Goal: Transaction & Acquisition: Purchase product/service

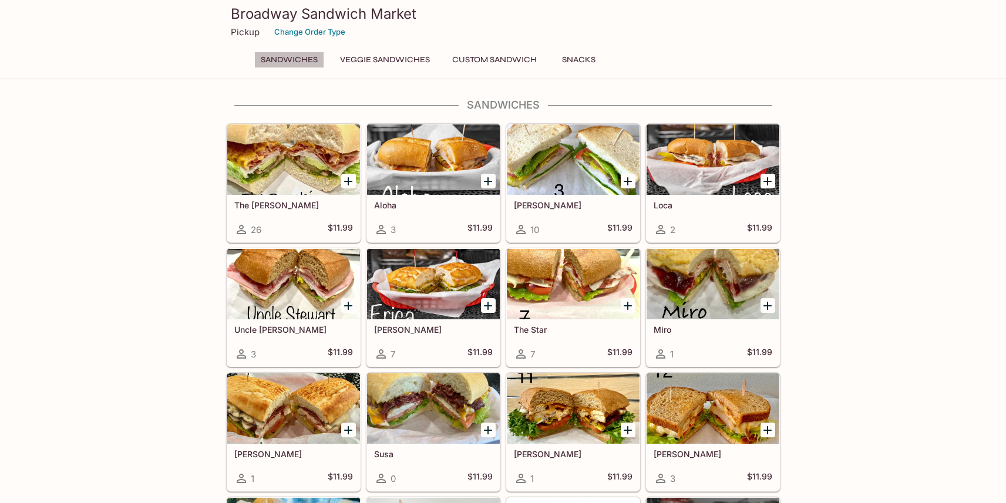
click at [291, 59] on button "Sandwiches" at bounding box center [289, 60] width 70 height 16
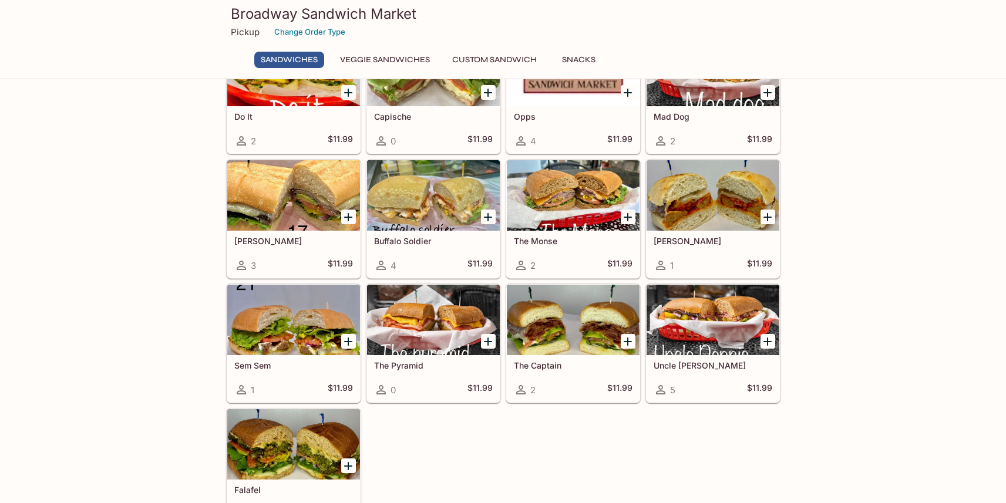
scroll to position [457, 0]
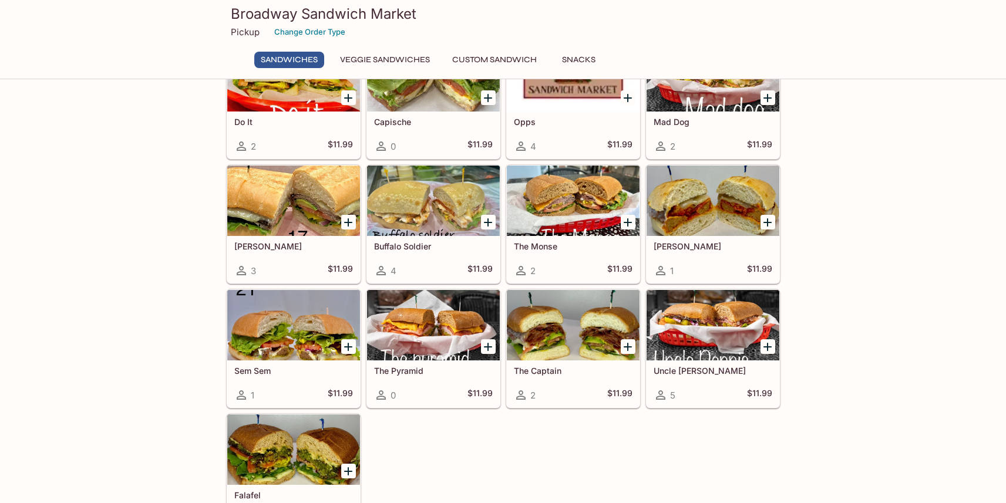
click at [317, 337] on div at bounding box center [293, 325] width 133 height 70
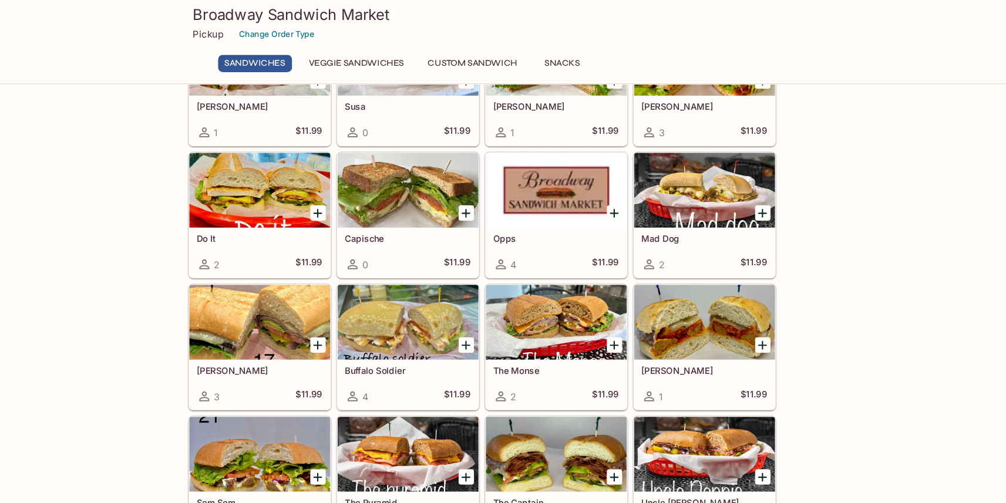
scroll to position [352, 0]
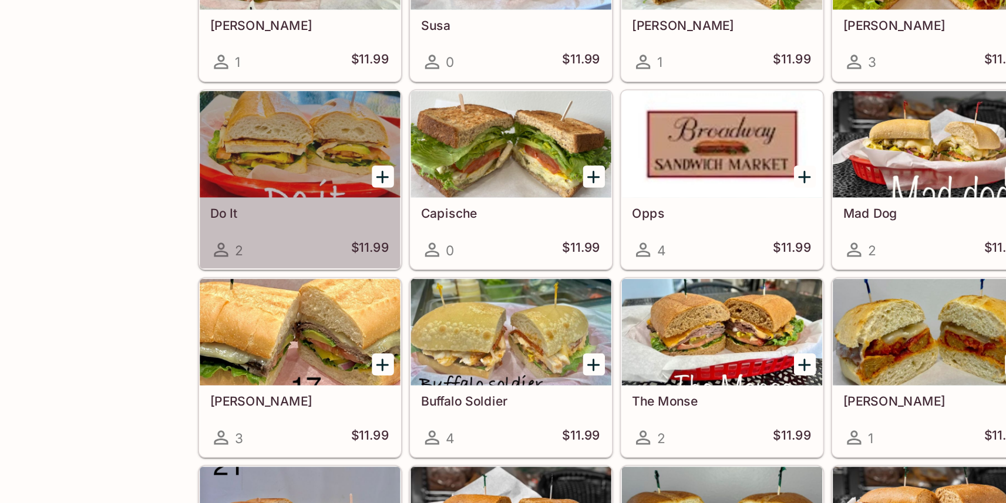
click at [285, 194] on div at bounding box center [293, 181] width 133 height 70
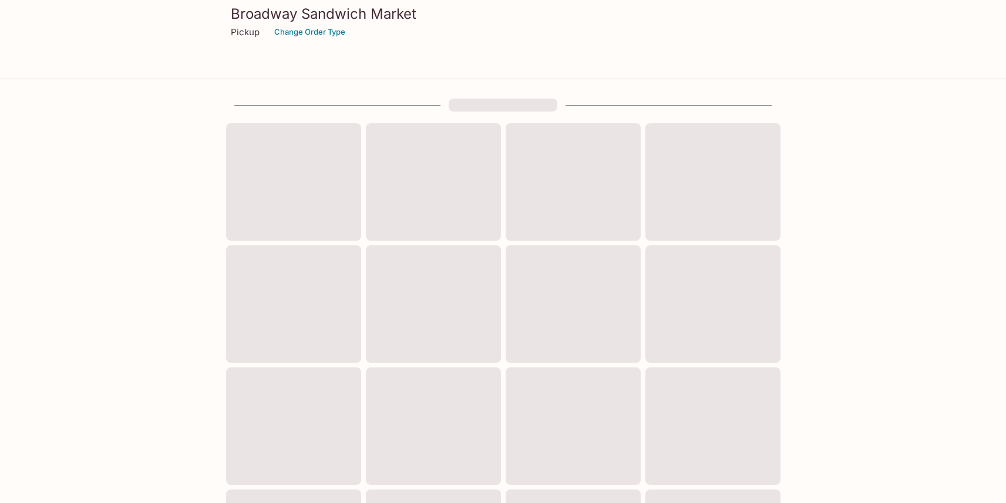
scroll to position [348, 0]
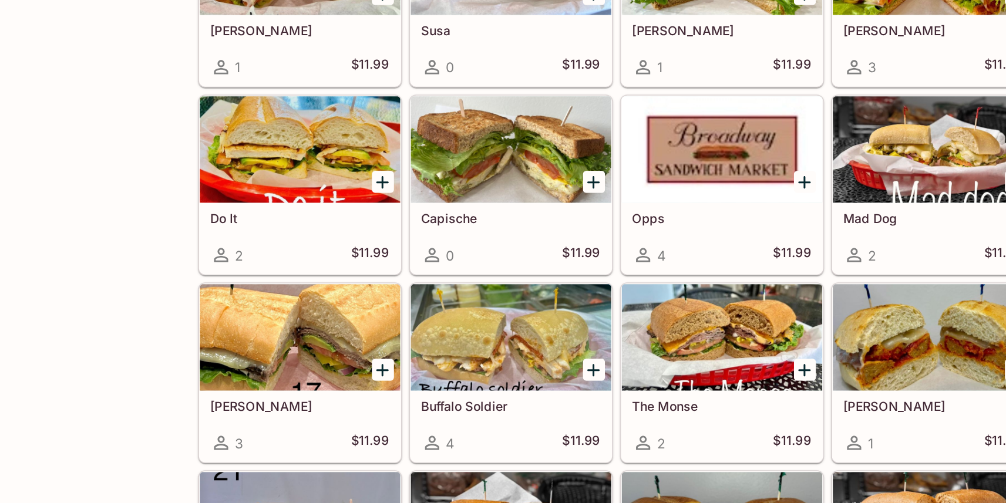
click at [276, 310] on div at bounding box center [293, 309] width 133 height 70
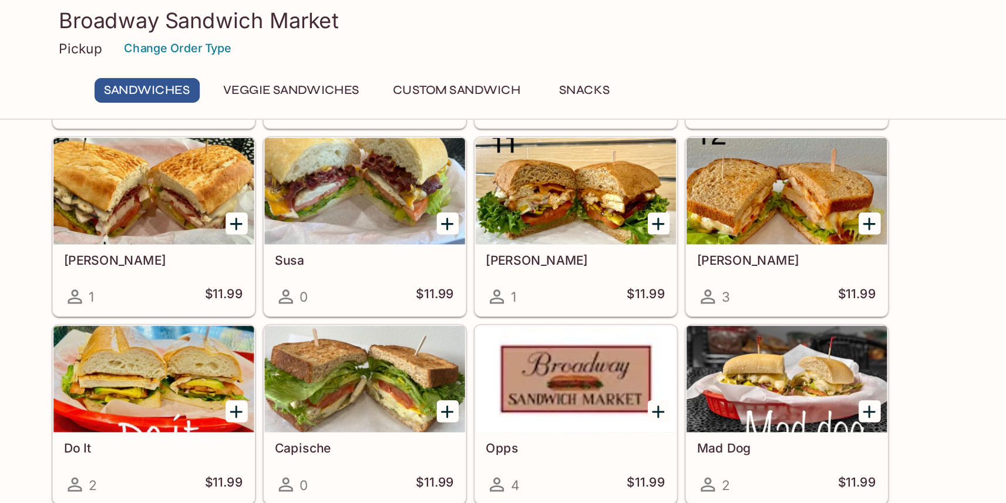
scroll to position [281, 0]
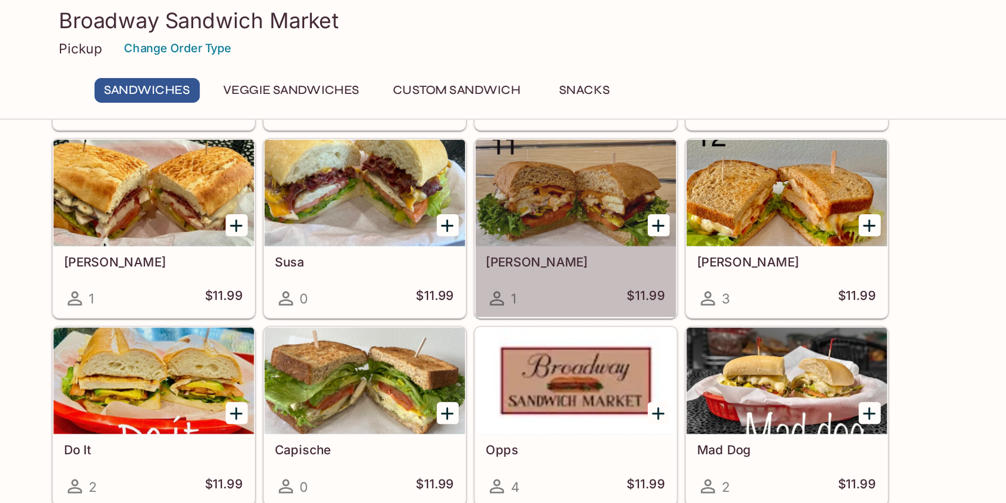
click at [562, 117] on div at bounding box center [573, 128] width 133 height 70
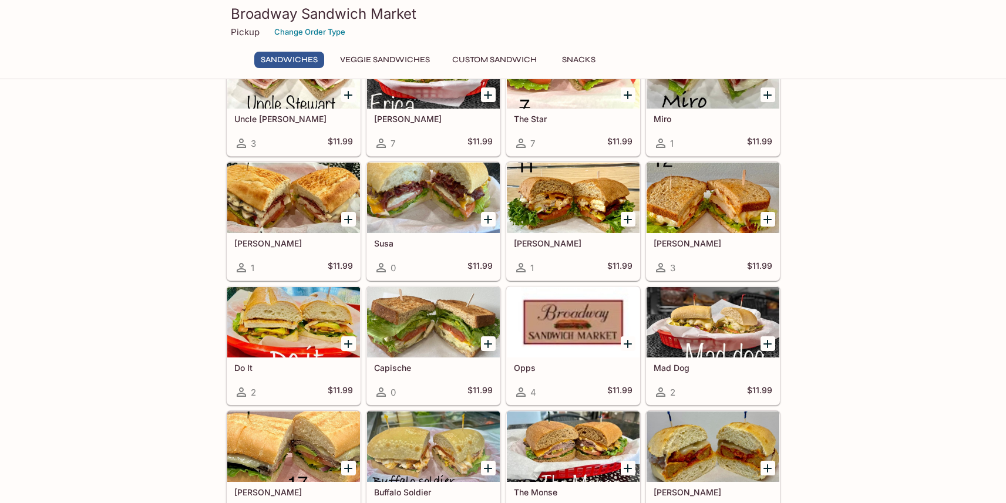
scroll to position [207, 0]
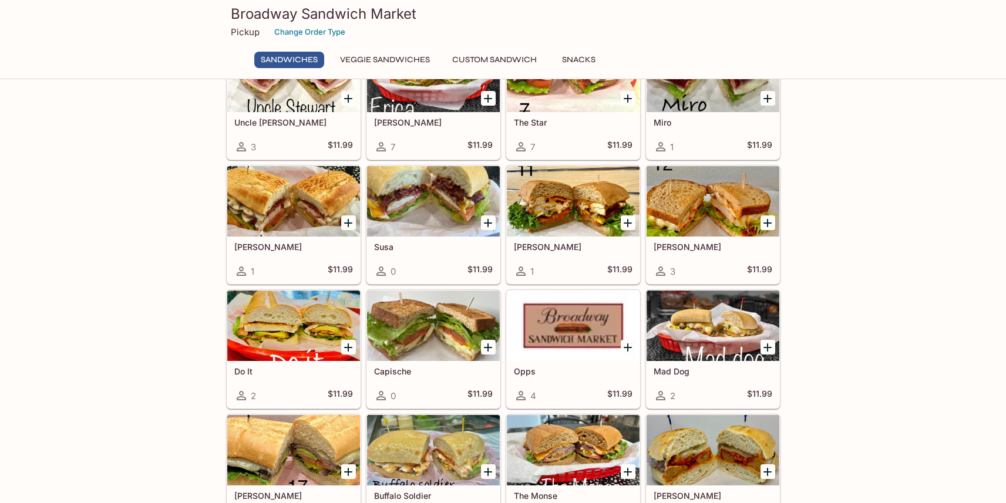
click at [330, 206] on div at bounding box center [293, 201] width 133 height 70
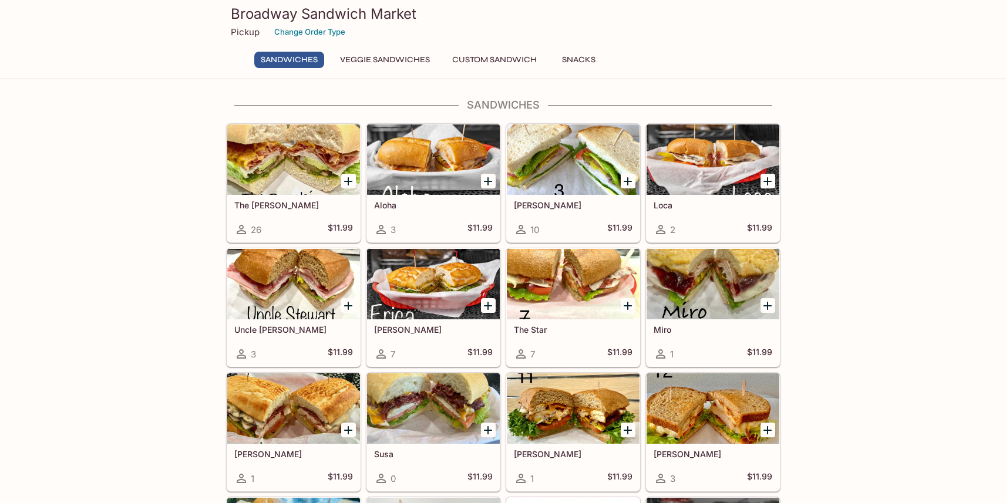
click at [310, 170] on div at bounding box center [293, 160] width 133 height 70
click at [558, 162] on div at bounding box center [573, 160] width 133 height 70
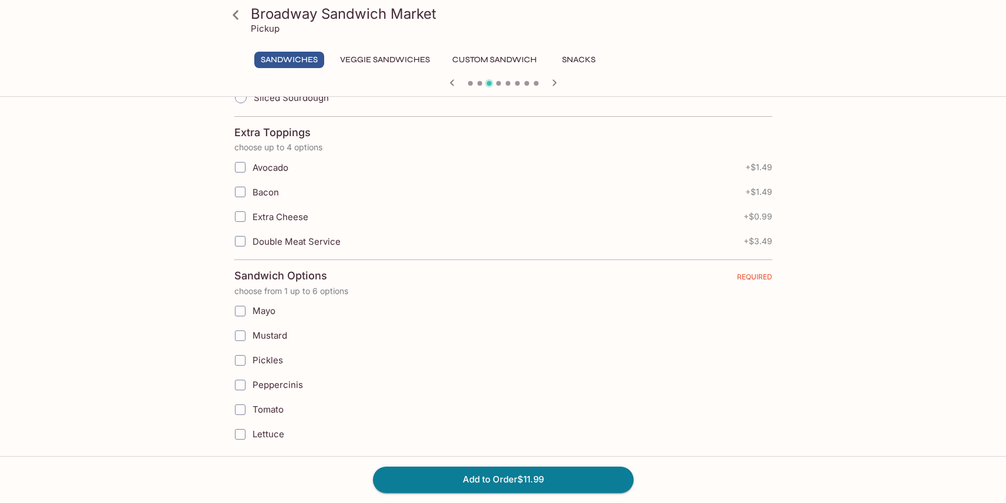
scroll to position [429, 0]
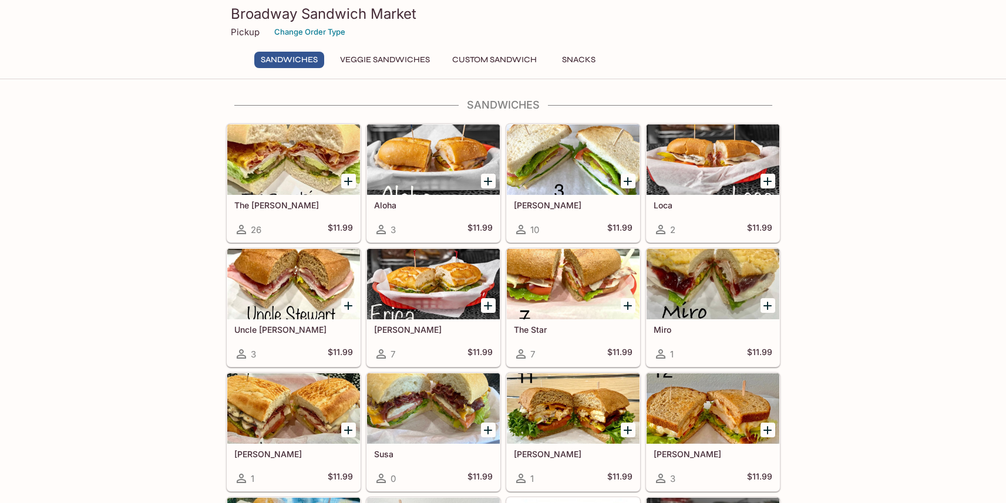
click at [696, 171] on div at bounding box center [713, 160] width 133 height 70
click at [454, 284] on div at bounding box center [433, 284] width 133 height 70
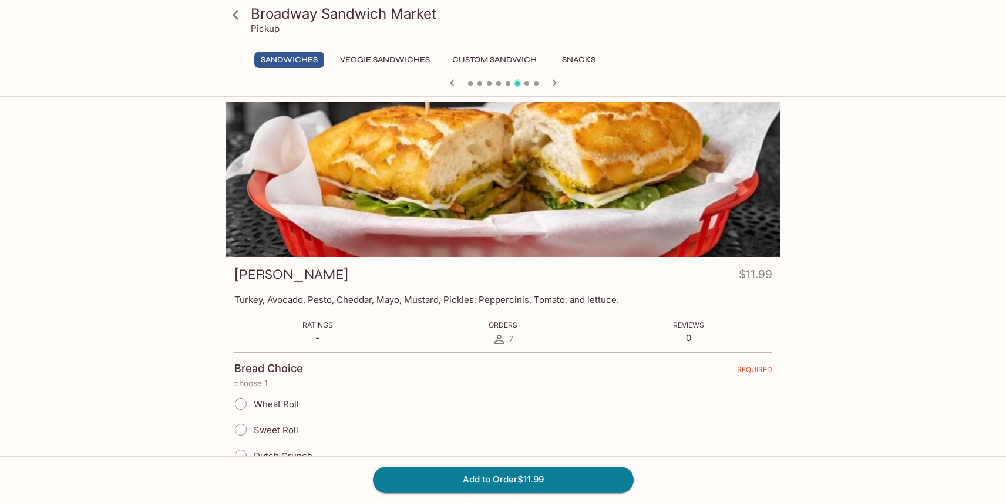
scroll to position [526, 0]
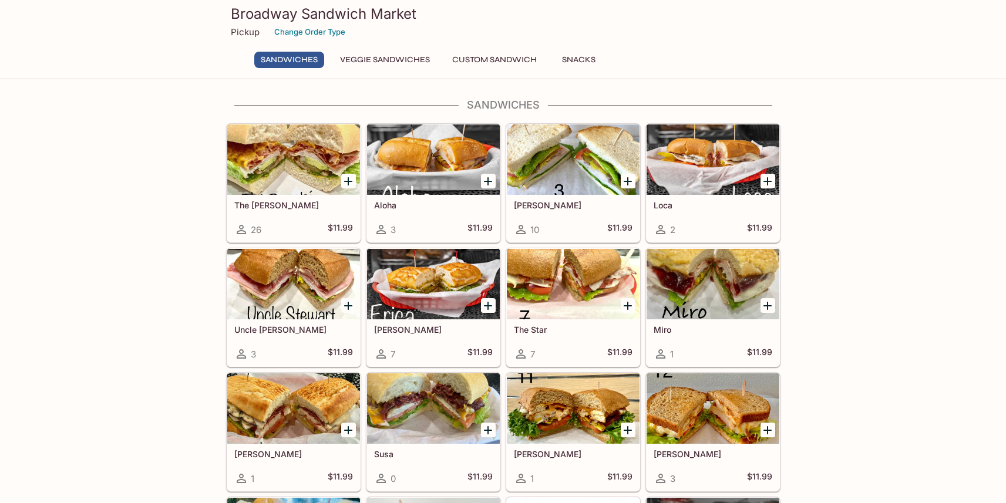
scroll to position [180, 0]
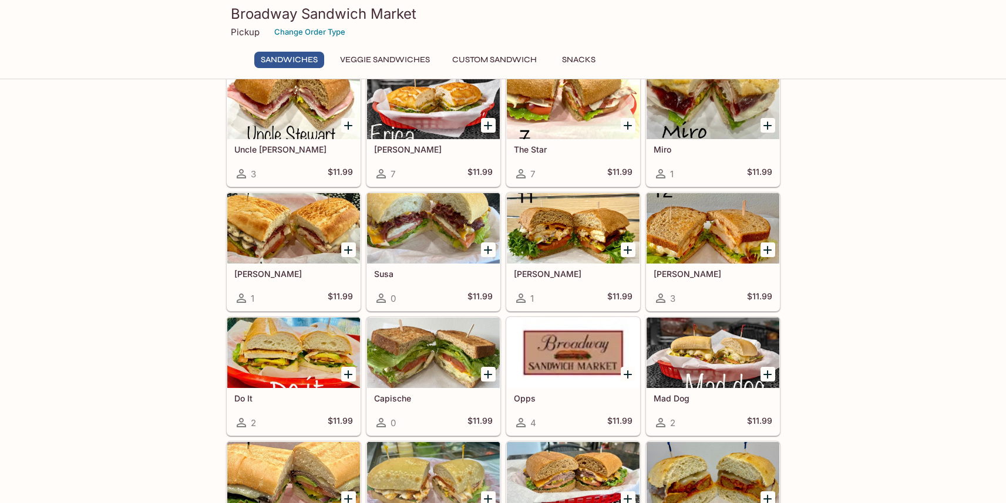
click at [456, 348] on div at bounding box center [433, 353] width 133 height 70
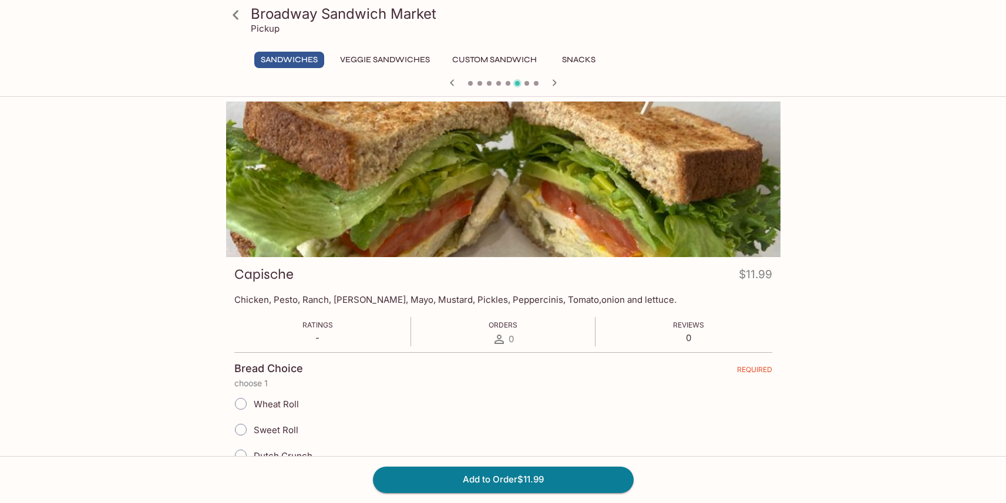
scroll to position [180, 0]
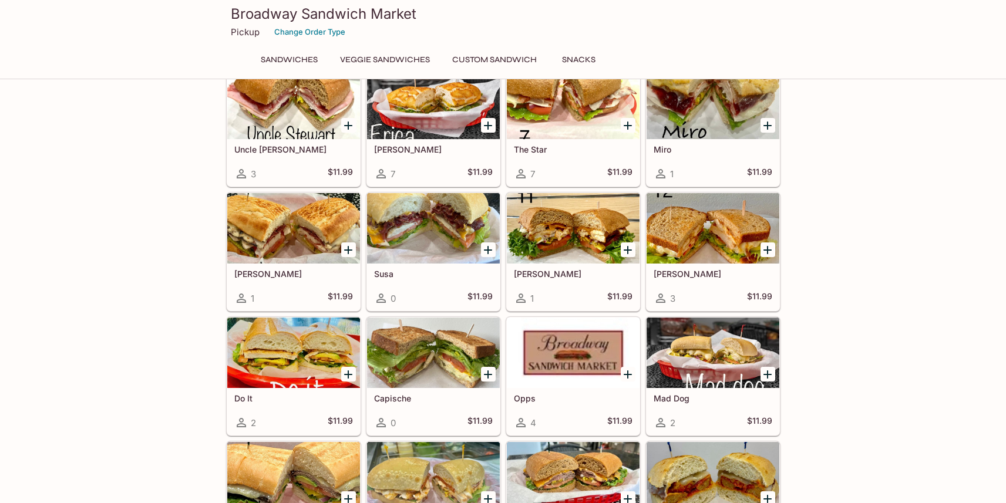
click at [252, 366] on div at bounding box center [293, 353] width 133 height 70
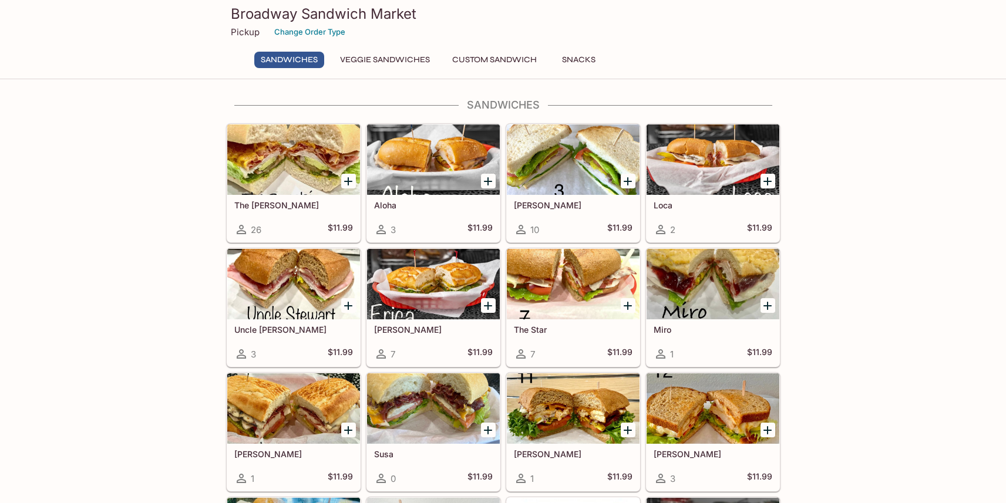
click at [518, 65] on button "Custom Sandwich" at bounding box center [495, 60] width 98 height 16
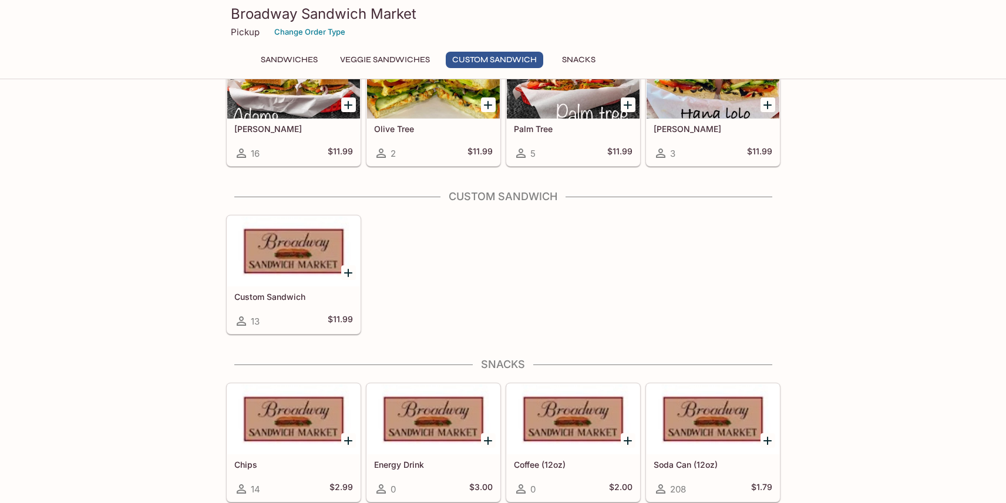
scroll to position [1082, 0]
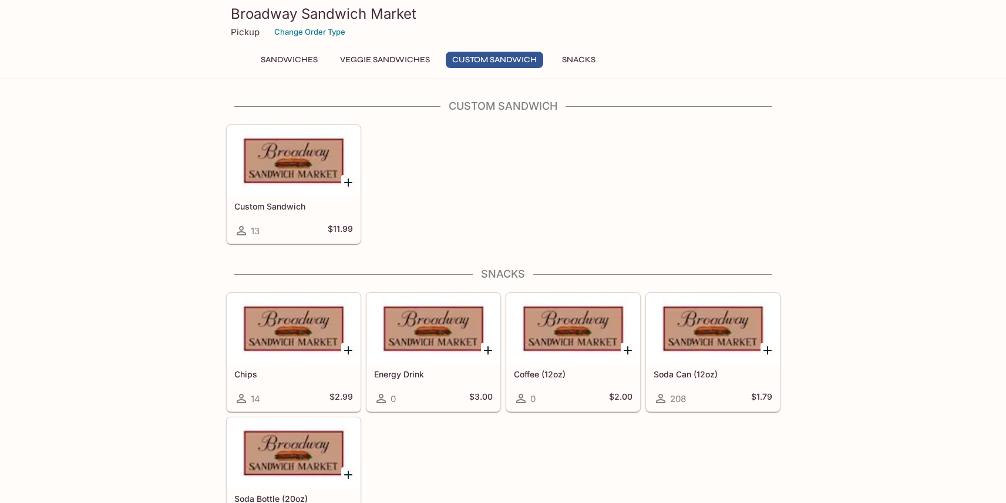
click at [331, 193] on div at bounding box center [293, 161] width 133 height 70
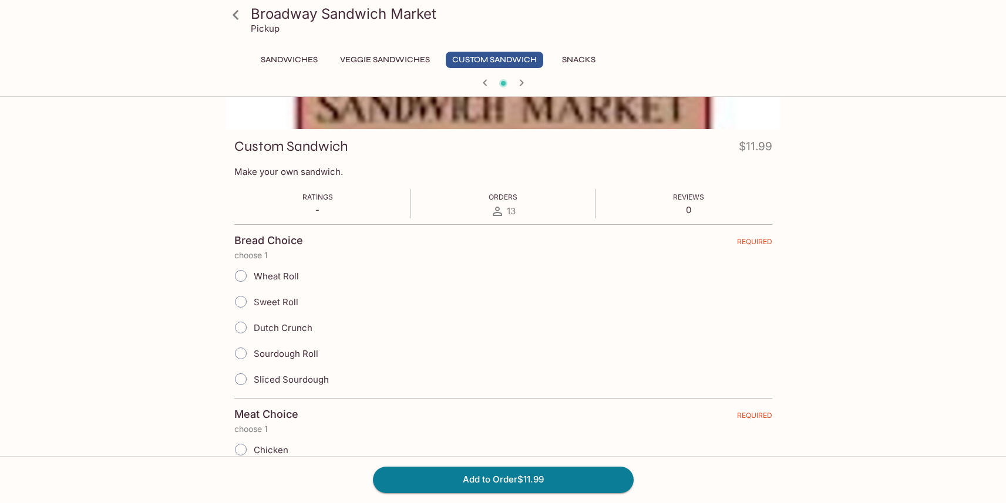
scroll to position [129, 0]
click at [259, 331] on span "Dutch Crunch" at bounding box center [283, 327] width 59 height 11
click at [253, 331] on input "Dutch Crunch" at bounding box center [241, 327] width 25 height 25
radio input "true"
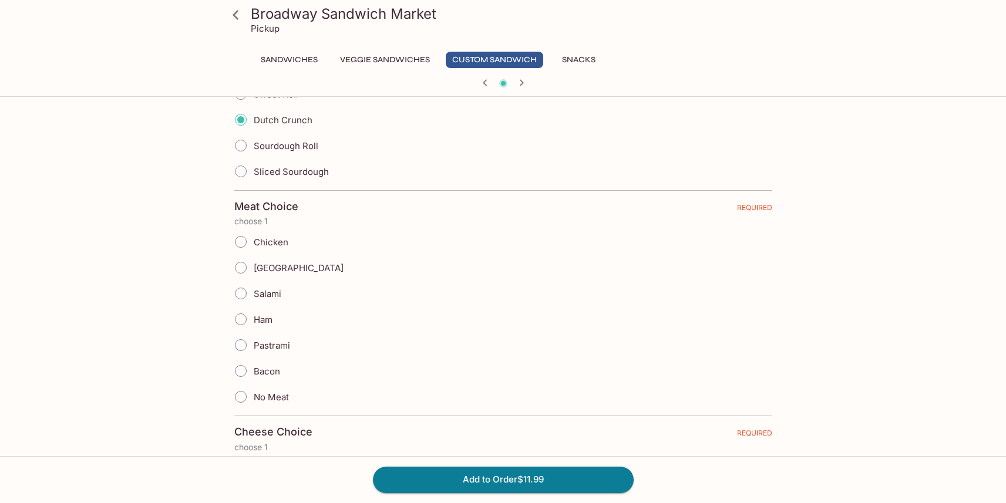
scroll to position [337, 0]
click at [256, 252] on label "Chicken" at bounding box center [258, 241] width 61 height 26
click at [253, 252] on input "Chicken" at bounding box center [241, 241] width 25 height 25
radio input "true"
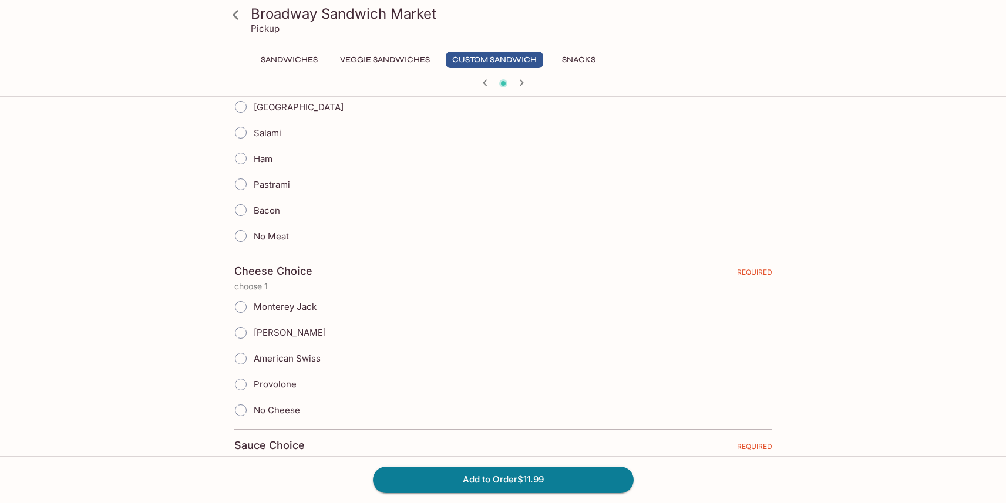
scroll to position [498, 0]
click at [268, 380] on span "Provolone" at bounding box center [274, 383] width 43 height 11
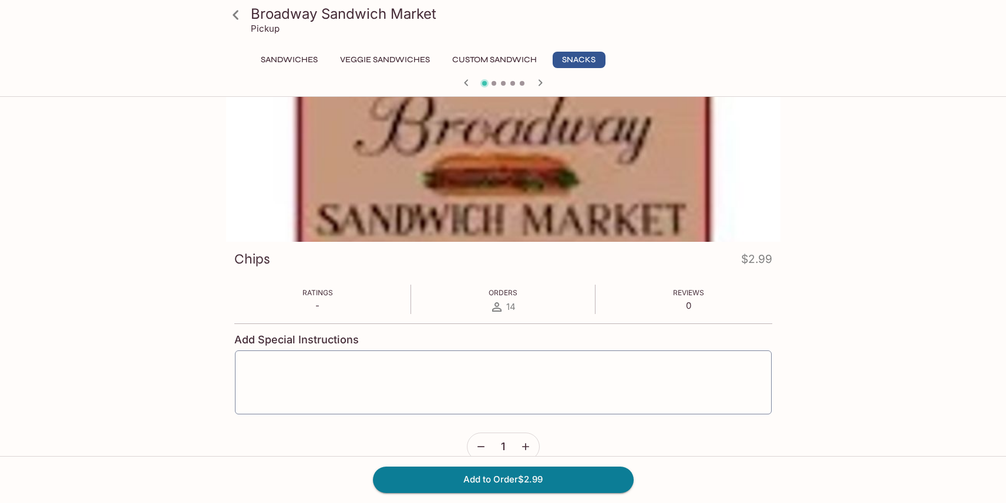
scroll to position [0, 0]
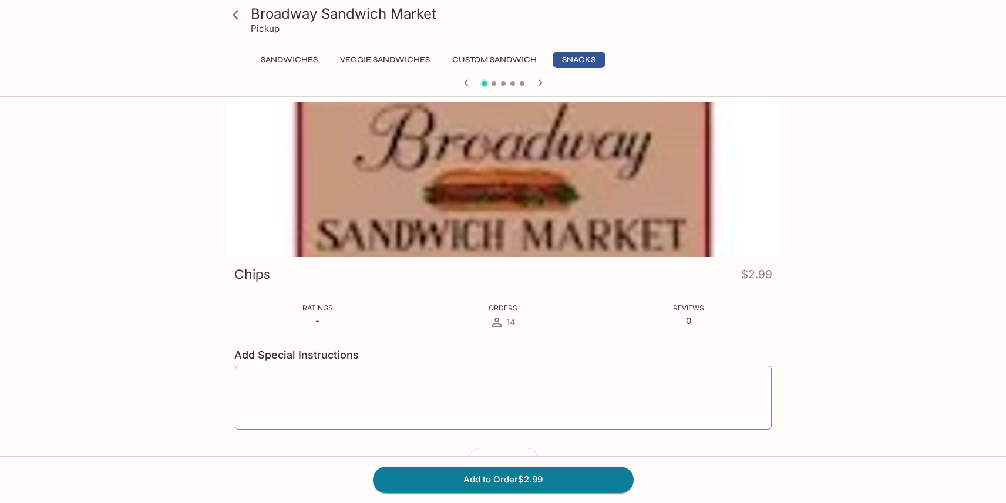
click at [458, 83] on div at bounding box center [503, 84] width 564 height 18
click at [464, 83] on icon "button" at bounding box center [466, 83] width 14 height 14
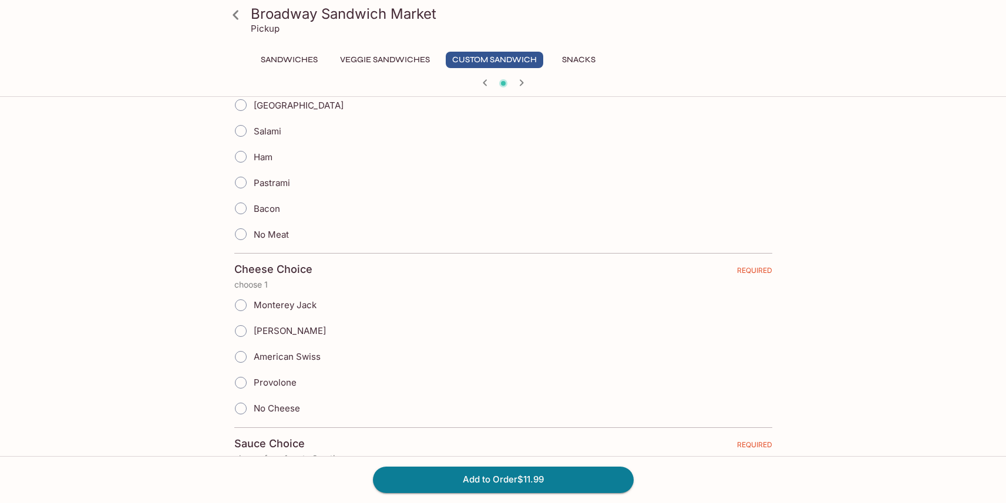
scroll to position [501, 0]
click at [240, 380] on input "Provolone" at bounding box center [241, 381] width 25 height 25
radio input "true"
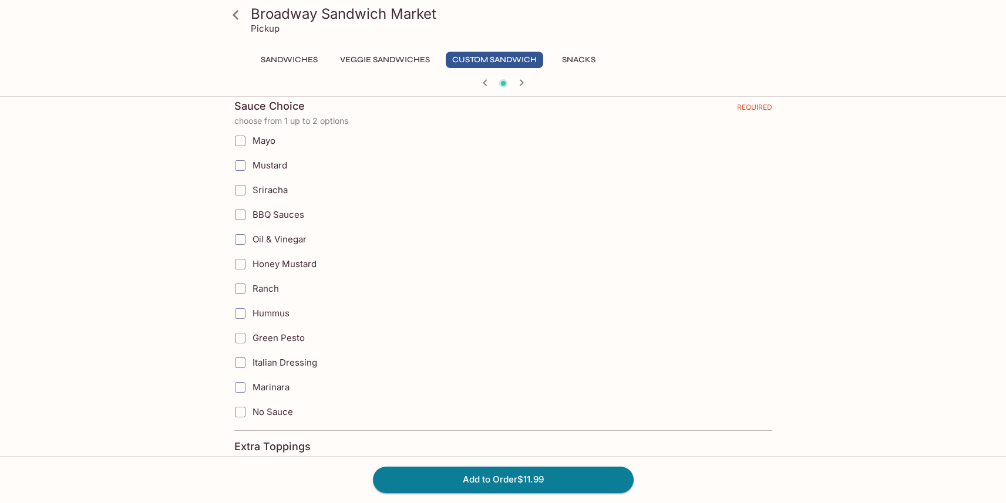
scroll to position [840, 0]
click at [238, 340] on input "Green Pesto" at bounding box center [240, 335] width 23 height 23
checkbox input "true"
click at [235, 170] on input "Mustard" at bounding box center [240, 162] width 23 height 23
checkbox input "true"
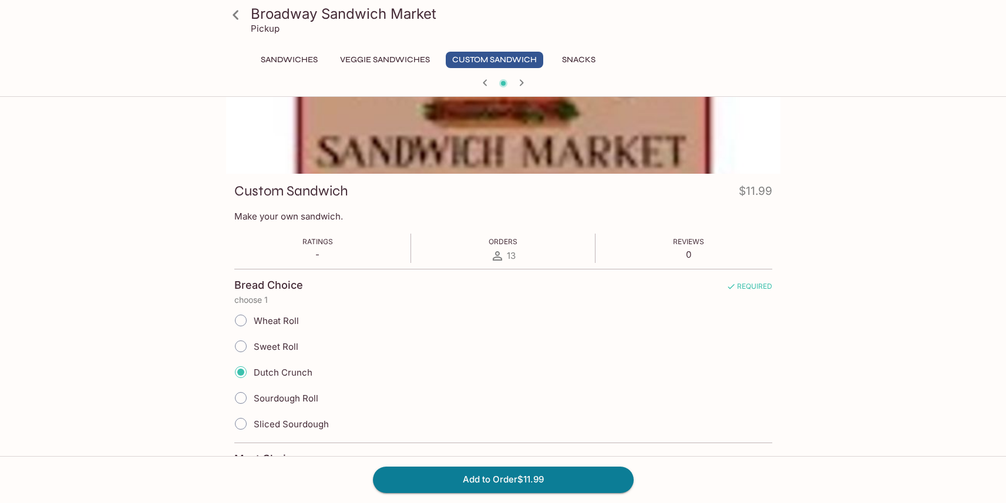
scroll to position [0, 0]
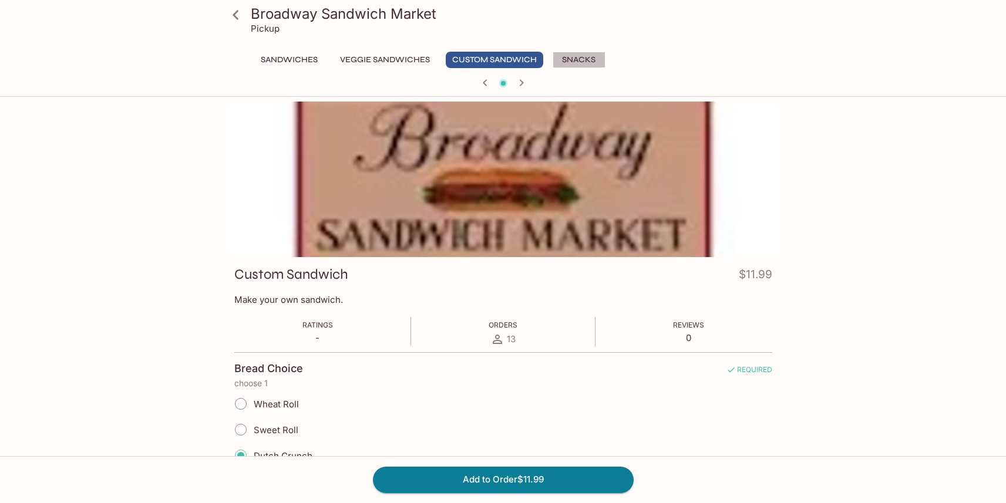
click at [577, 59] on button "Snacks" at bounding box center [579, 60] width 53 height 16
